Goal: Information Seeking & Learning: Learn about a topic

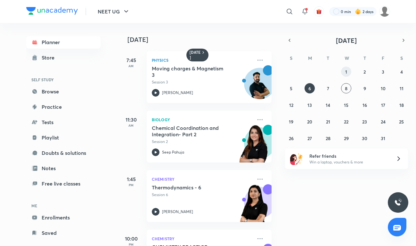
click at [349, 71] on button "1" at bounding box center [346, 72] width 10 height 10
click at [261, 181] on icon at bounding box center [260, 180] width 8 height 8
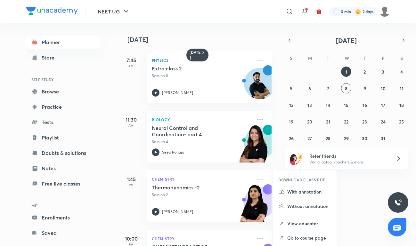
click at [292, 237] on p "Go to course page" at bounding box center [309, 238] width 44 height 7
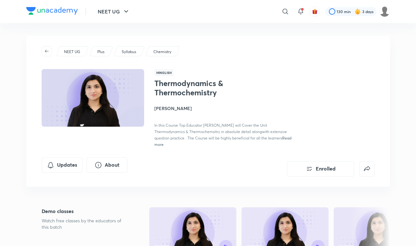
click at [44, 11] on img at bounding box center [52, 11] width 52 height 8
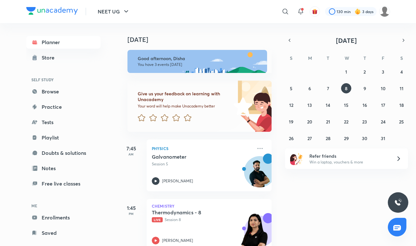
click at [290, 41] on icon "button" at bounding box center [289, 40] width 1 height 3
click at [312, 71] on button "1" at bounding box center [310, 72] width 10 height 10
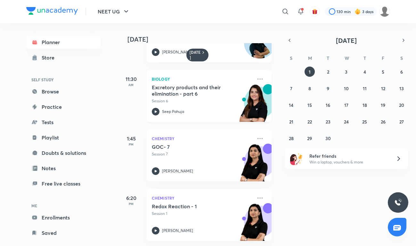
scroll to position [0, 1]
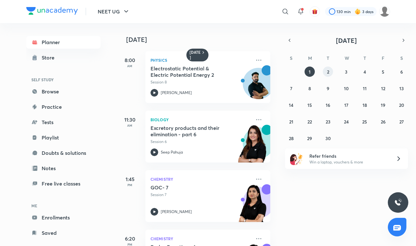
click at [325, 69] on button "2" at bounding box center [328, 72] width 10 height 10
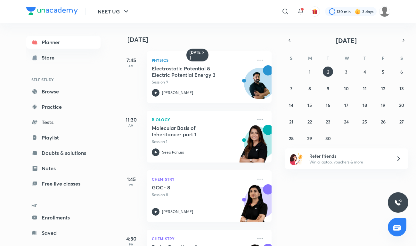
scroll to position [100, 0]
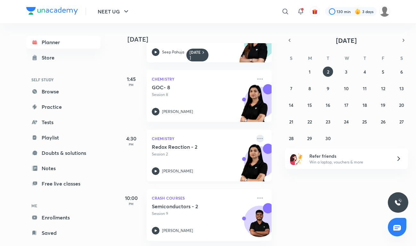
click at [262, 139] on icon at bounding box center [260, 139] width 8 height 8
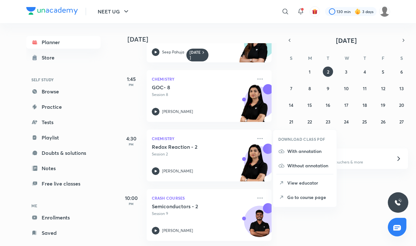
click at [297, 199] on p "Go to course page" at bounding box center [309, 197] width 44 height 7
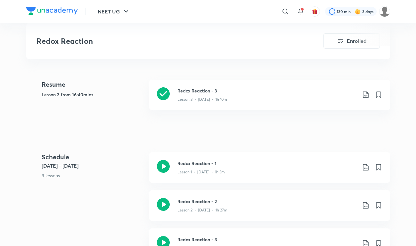
scroll to position [240, 0]
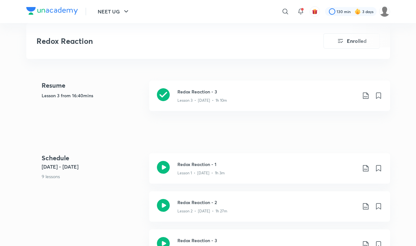
click at [108, 144] on div "Redox Reaction Enrolled NEET UG Plus Syllabus Chemistry Hinglish Redox Reaction…" at bounding box center [208, 230] width 364 height 869
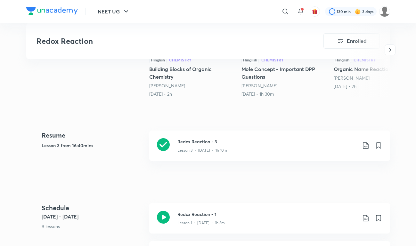
scroll to position [167, 0]
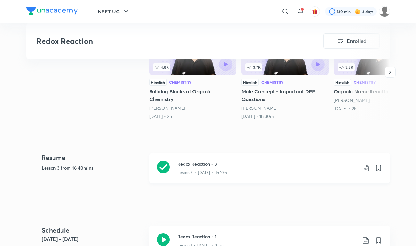
click at [167, 168] on icon at bounding box center [163, 167] width 13 height 13
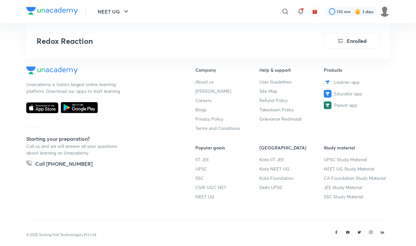
scroll to position [878, 0]
